Goal: Check status: Check status

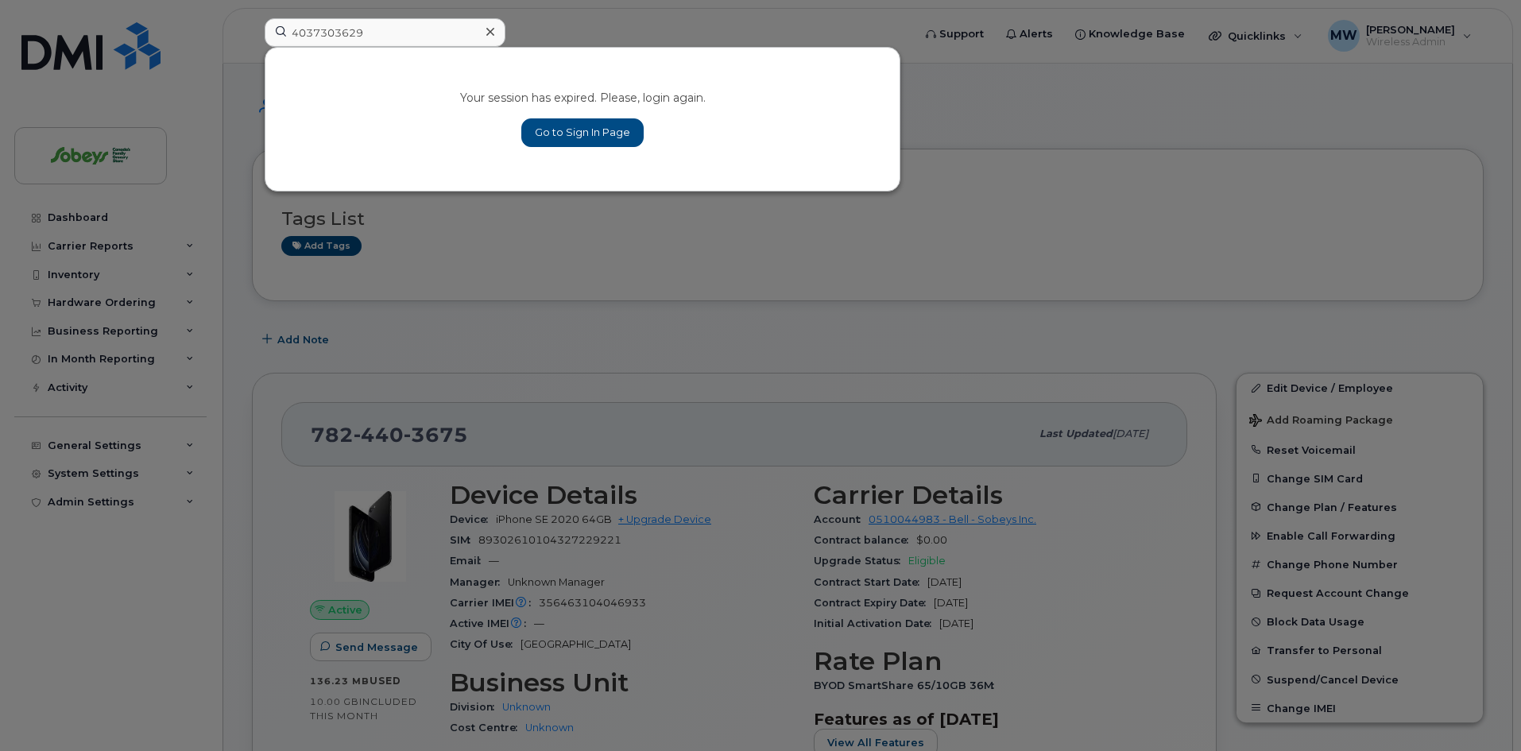
type input "4037303629"
click at [548, 134] on link "Go to Sign In Page" at bounding box center [582, 132] width 122 height 29
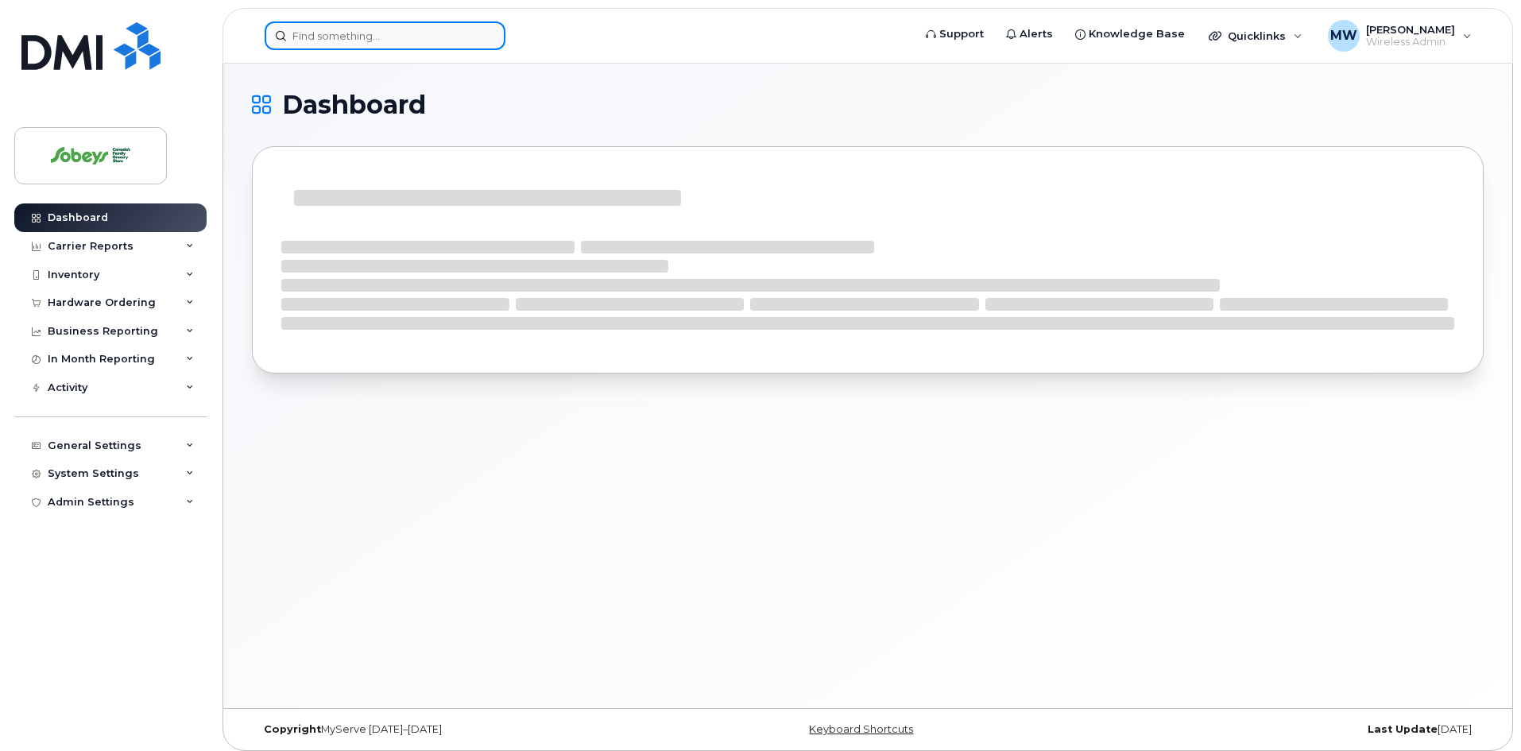
click at [382, 44] on input at bounding box center [385, 35] width 241 height 29
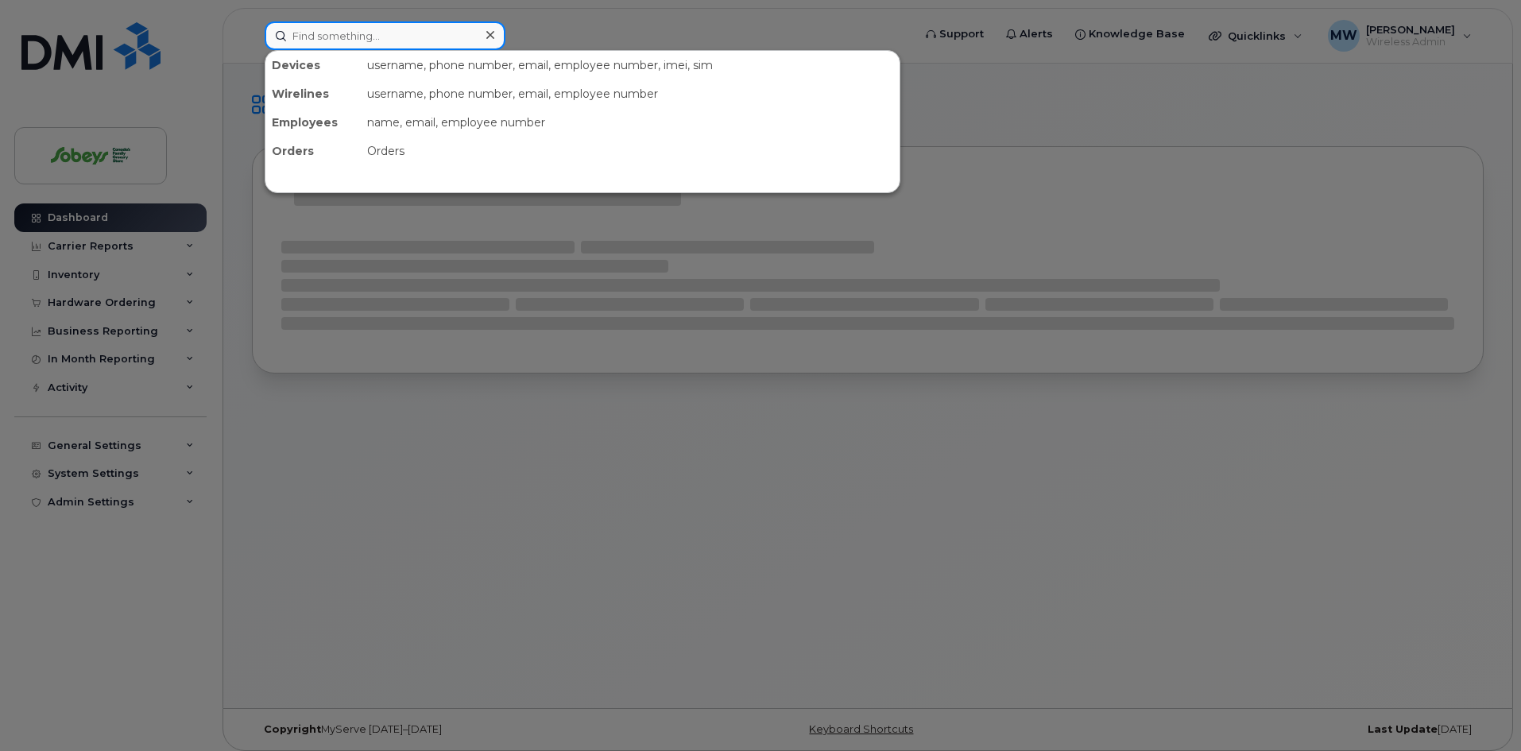
paste input "4037303629"
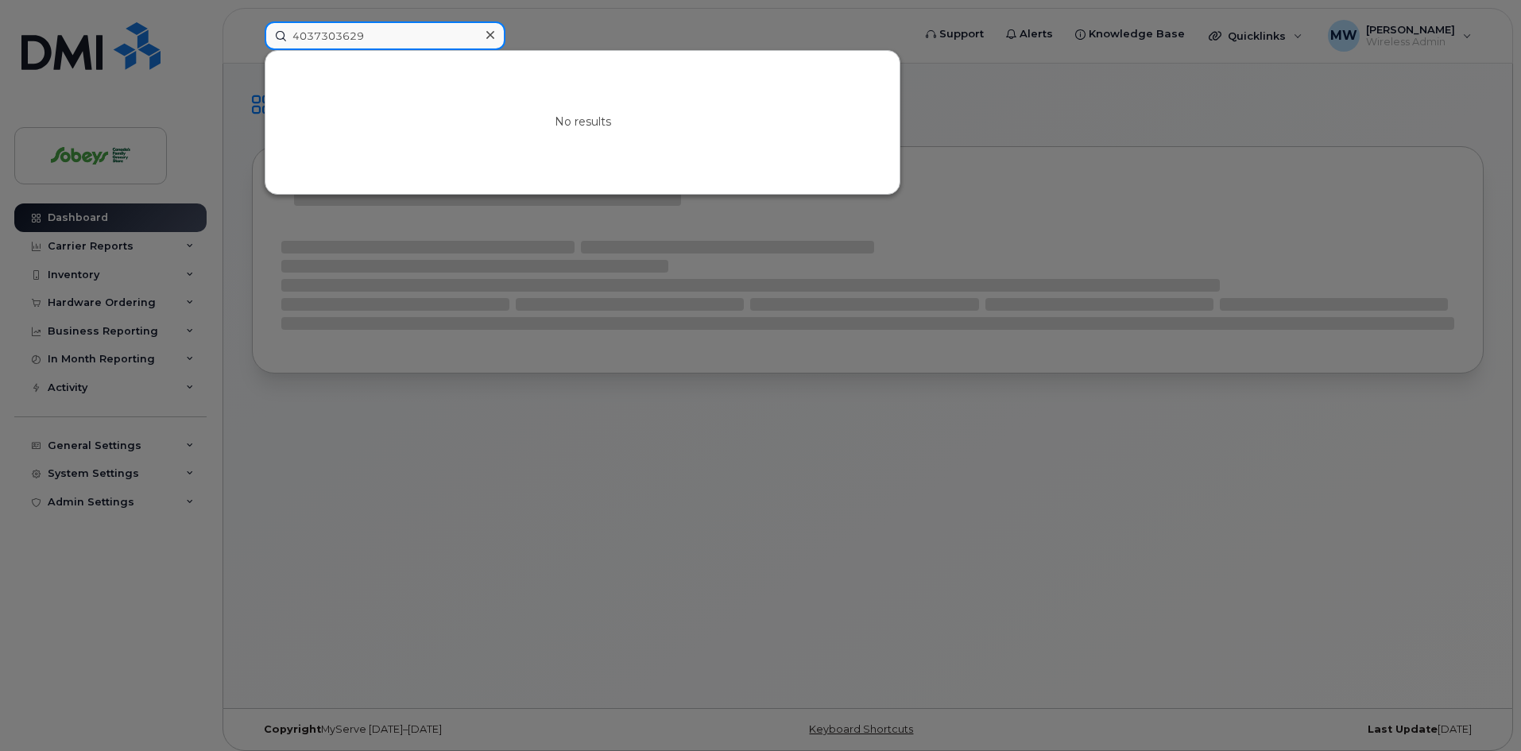
click at [293, 37] on input "4037303629" at bounding box center [385, 35] width 241 height 29
click at [378, 44] on input "4037303629" at bounding box center [385, 35] width 241 height 29
drag, startPoint x: 331, startPoint y: 34, endPoint x: 251, endPoint y: 45, distance: 81.0
click at [252, 45] on div "4037303629 No results" at bounding box center [583, 35] width 663 height 29
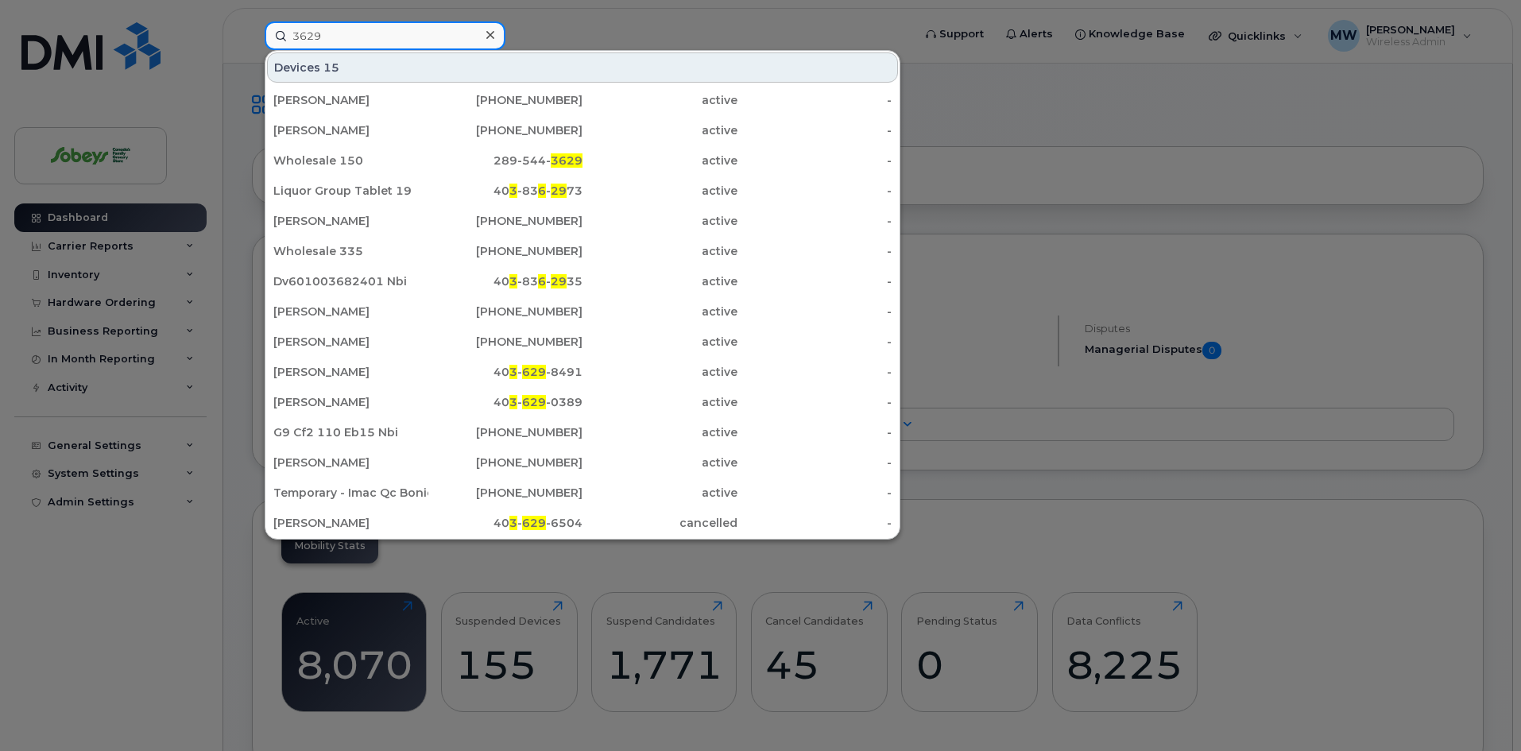
click at [377, 32] on input "3629" at bounding box center [385, 35] width 241 height 29
click at [377, 33] on input "3629" at bounding box center [385, 35] width 241 height 29
paste input "403730"
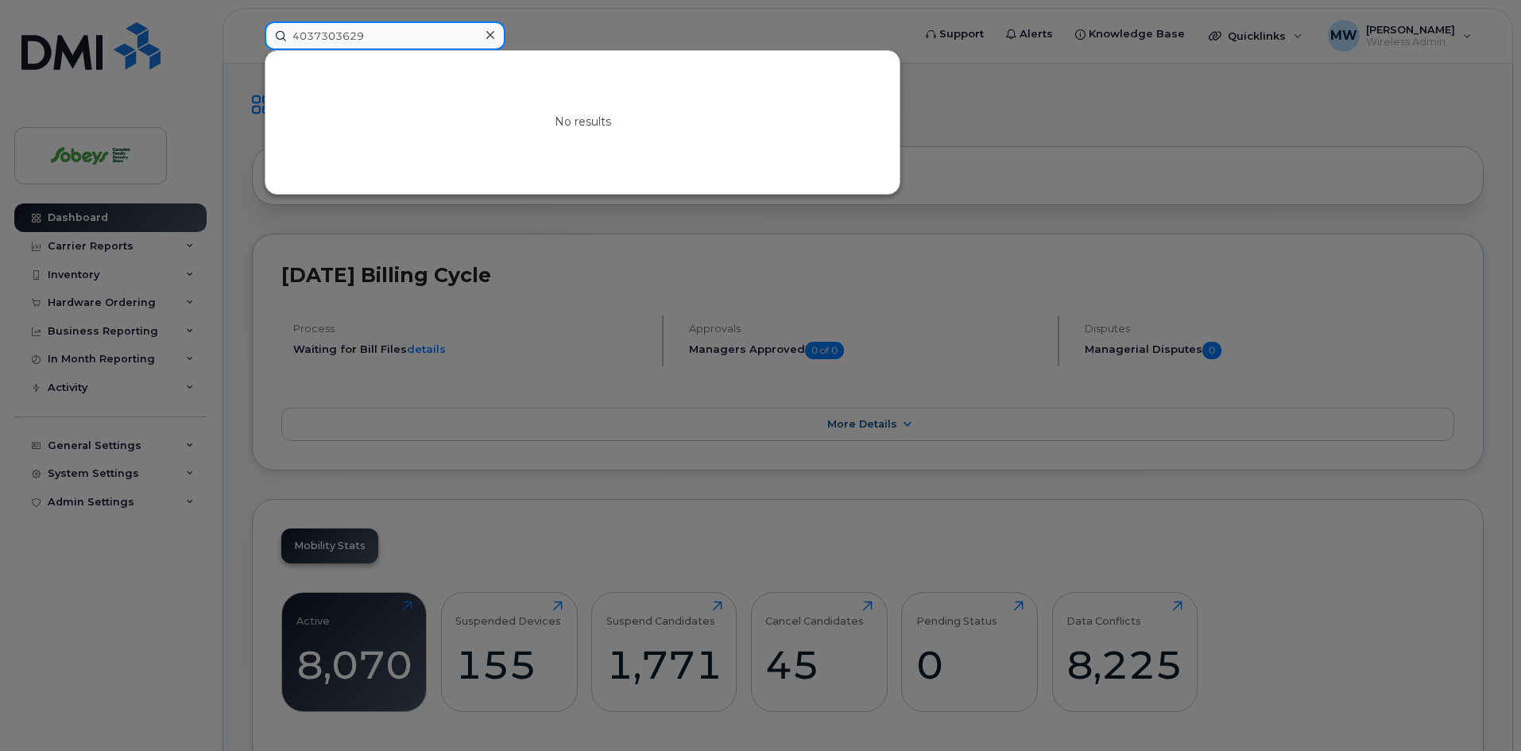
click at [314, 30] on input "4037303629" at bounding box center [385, 35] width 241 height 29
type input "7303629"
drag, startPoint x: 364, startPoint y: 41, endPoint x: 320, endPoint y: 39, distance: 43.8
click at [362, 42] on input "7303629" at bounding box center [385, 35] width 241 height 29
drag, startPoint x: 320, startPoint y: 39, endPoint x: 277, endPoint y: 37, distance: 42.9
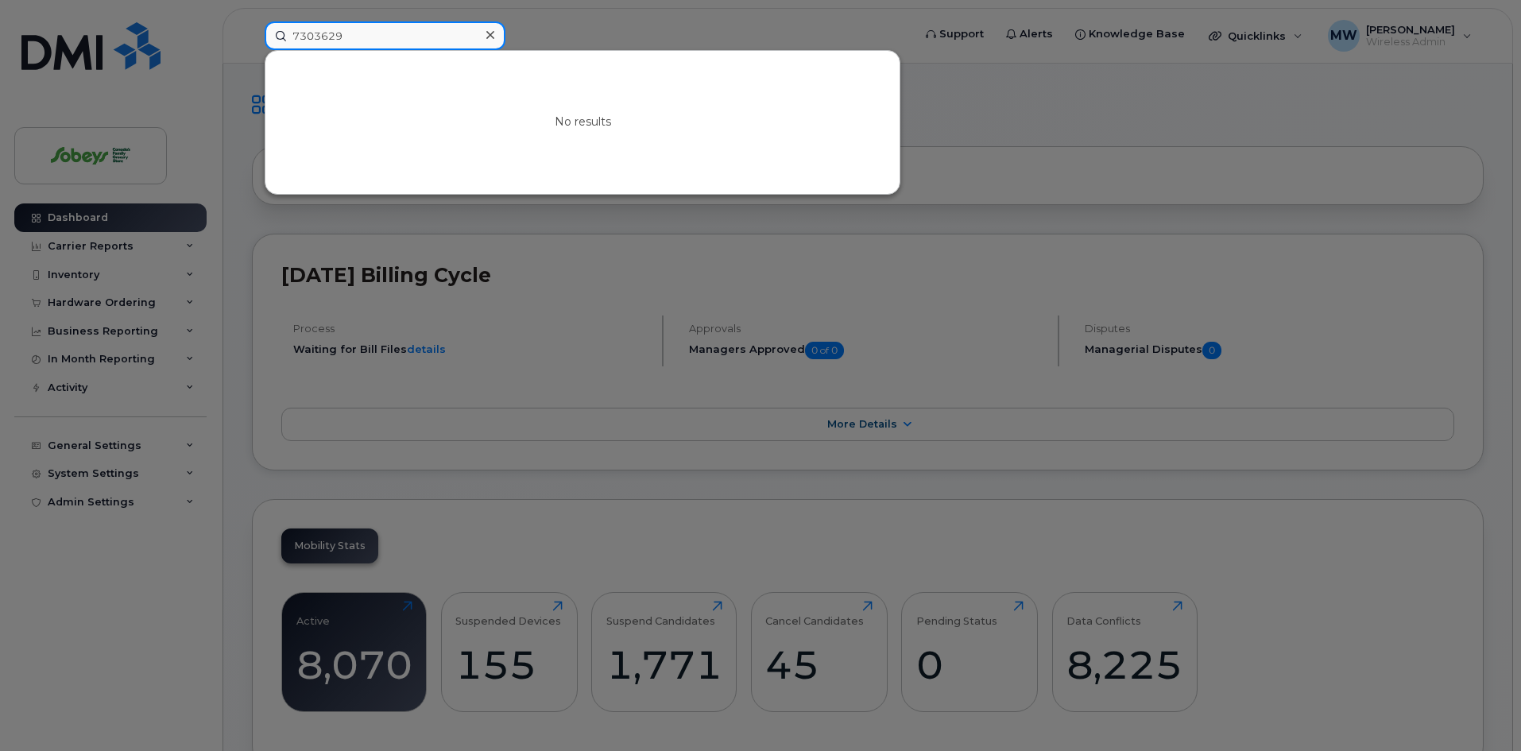
click at [277, 37] on input "7303629" at bounding box center [385, 35] width 241 height 29
paste input "Yang You"
drag, startPoint x: 322, startPoint y: 33, endPoint x: 372, endPoint y: 35, distance: 50.1
click at [372, 35] on input "Yang You" at bounding box center [385, 35] width 241 height 29
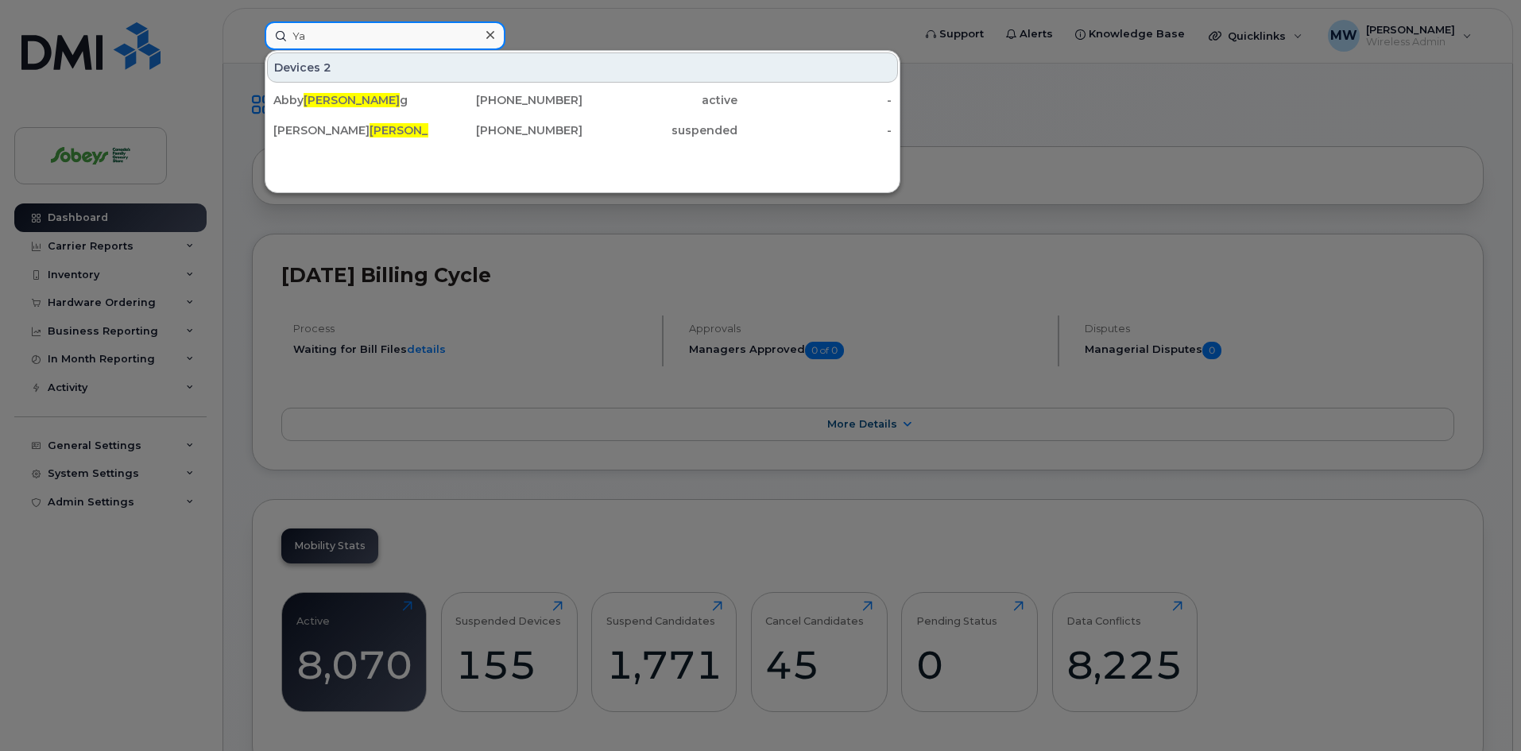
type input "Y"
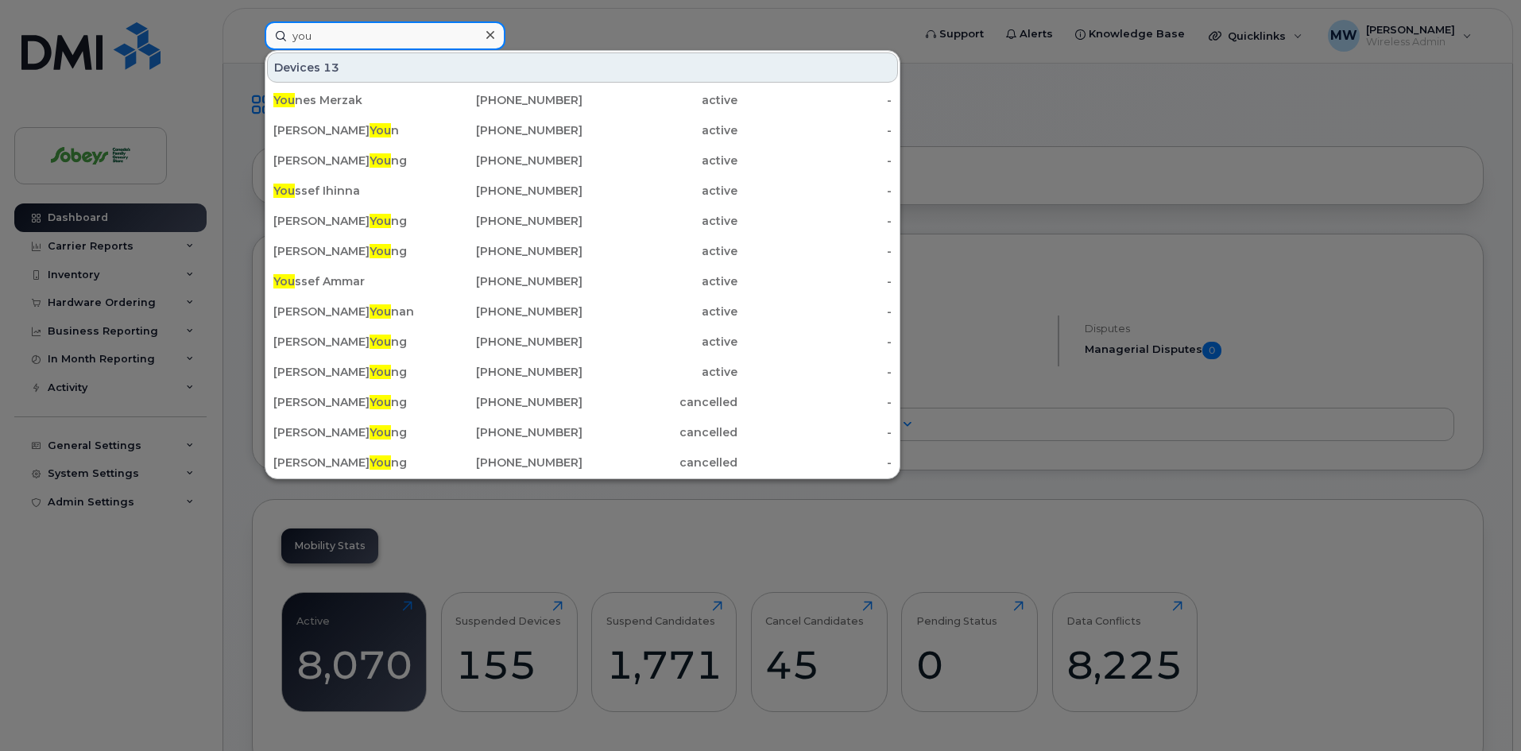
type input "you"
